Goal: Find contact information: Find contact information

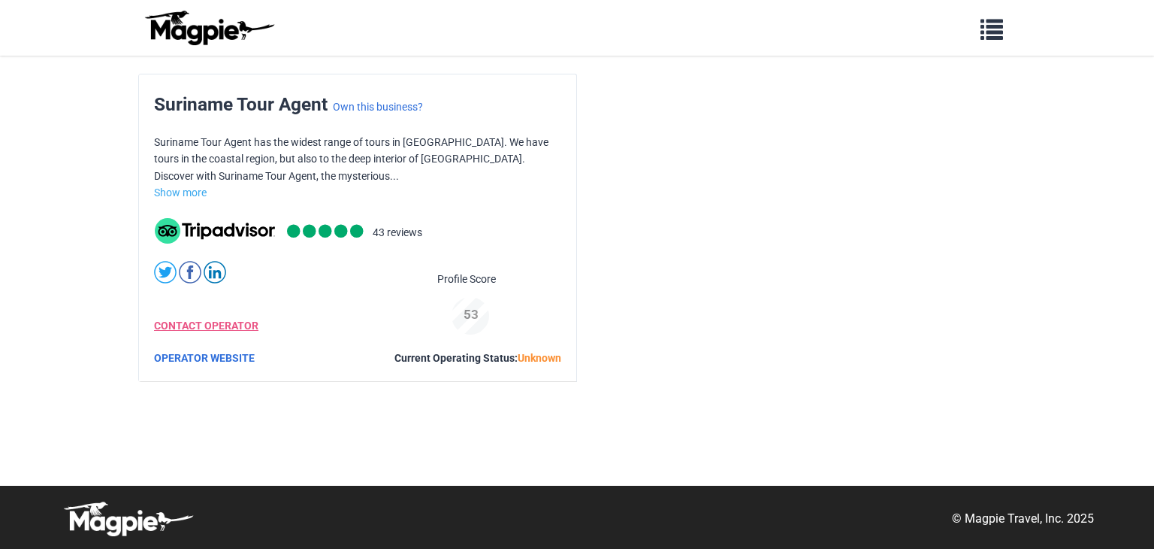
click at [203, 322] on link "CONTACT OPERATOR" at bounding box center [206, 325] width 104 height 12
click at [985, 26] on span "button" at bounding box center [992, 26] width 23 height 23
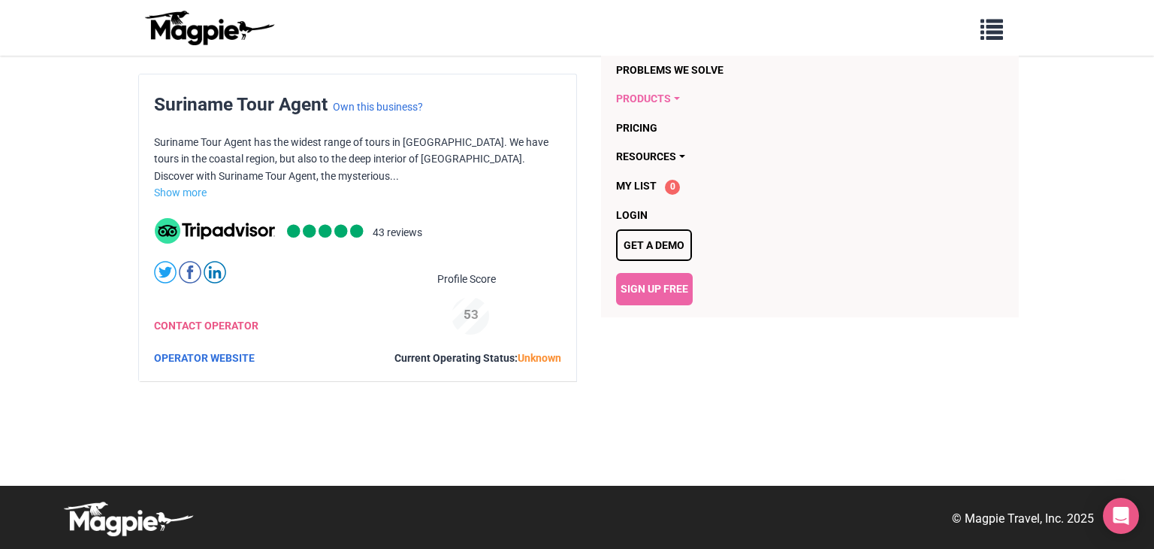
click at [631, 102] on link "Products" at bounding box center [723, 98] width 215 height 29
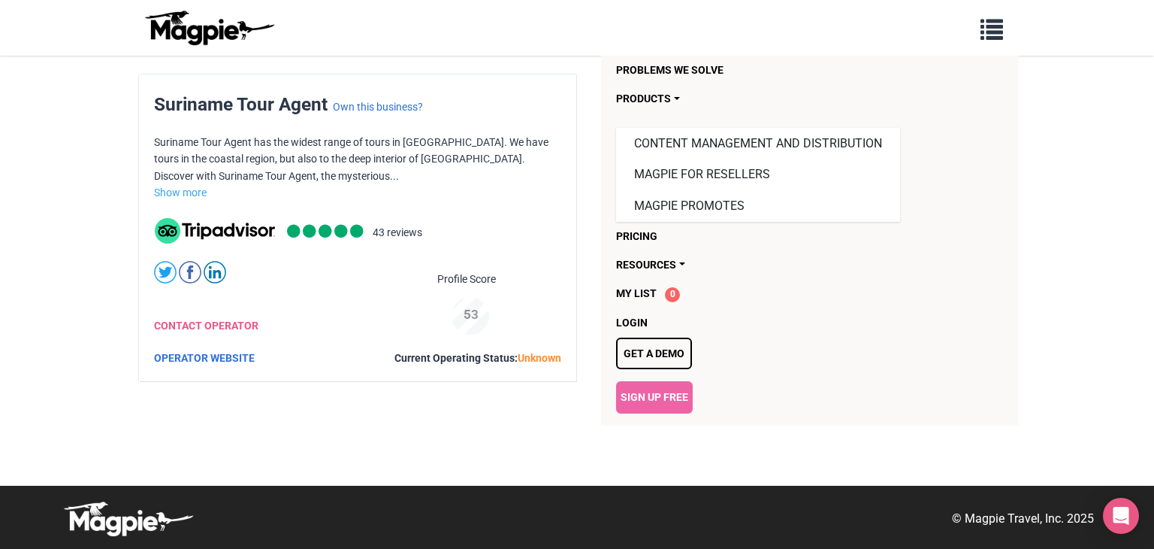
drag, startPoint x: 18, startPoint y: 205, endPoint x: 86, endPoint y: 160, distance: 81.3
click at [24, 201] on body "Problems we solve Products Content Management and Distribution Magpie for Resel…" at bounding box center [577, 274] width 1154 height 549
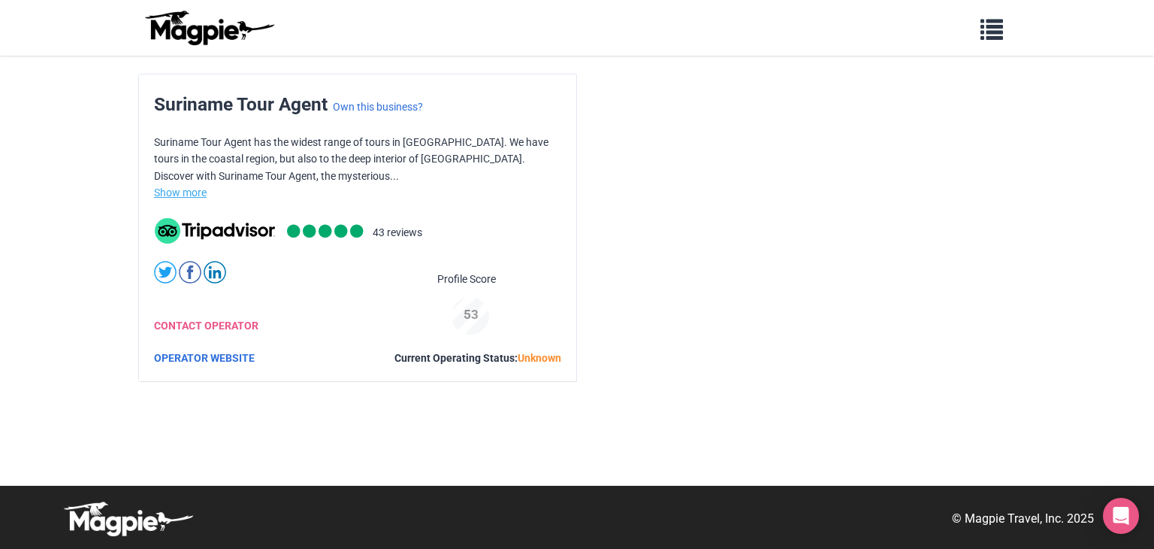
click at [176, 193] on link "Show more" at bounding box center [180, 192] width 53 height 12
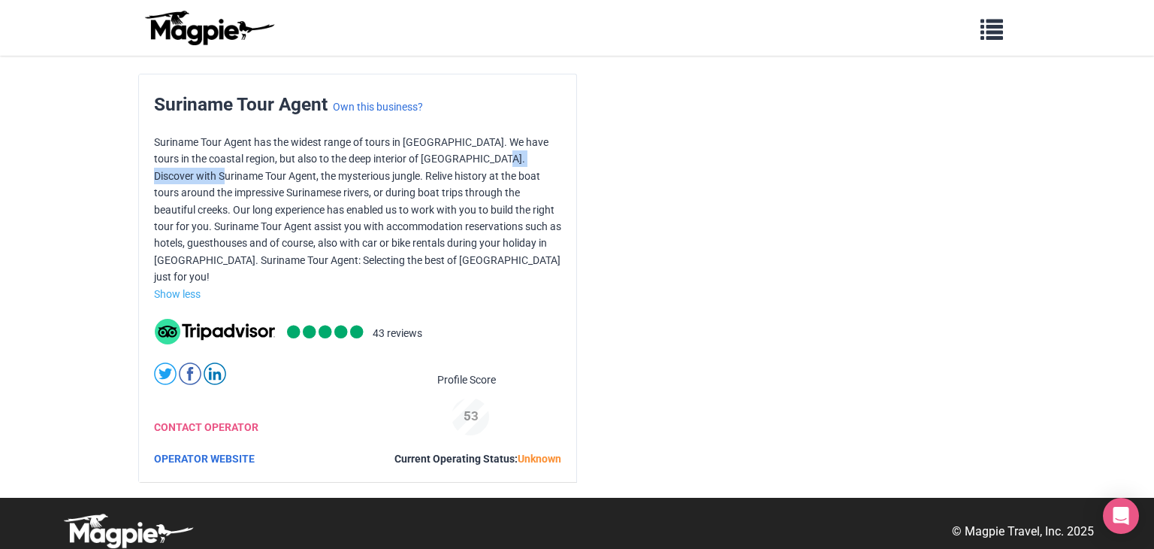
drag, startPoint x: 485, startPoint y: 159, endPoint x: 183, endPoint y: 180, distance: 302.8
click at [183, 180] on p "Suriname Tour Agent has the widest range of tours in Suriname. We have tours in…" at bounding box center [357, 210] width 407 height 152
copy p "Suriname Tour Agent"
click at [198, 452] on link "OPERATOR WEBSITE" at bounding box center [204, 458] width 101 height 12
